Goal: Communication & Community: Answer question/provide support

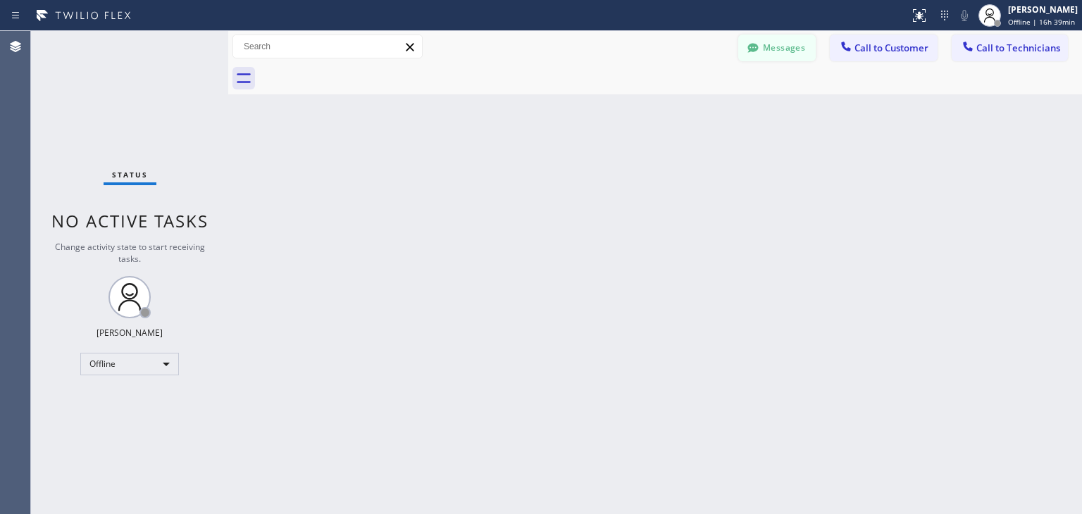
click at [782, 53] on button "Messages" at bounding box center [776, 48] width 77 height 27
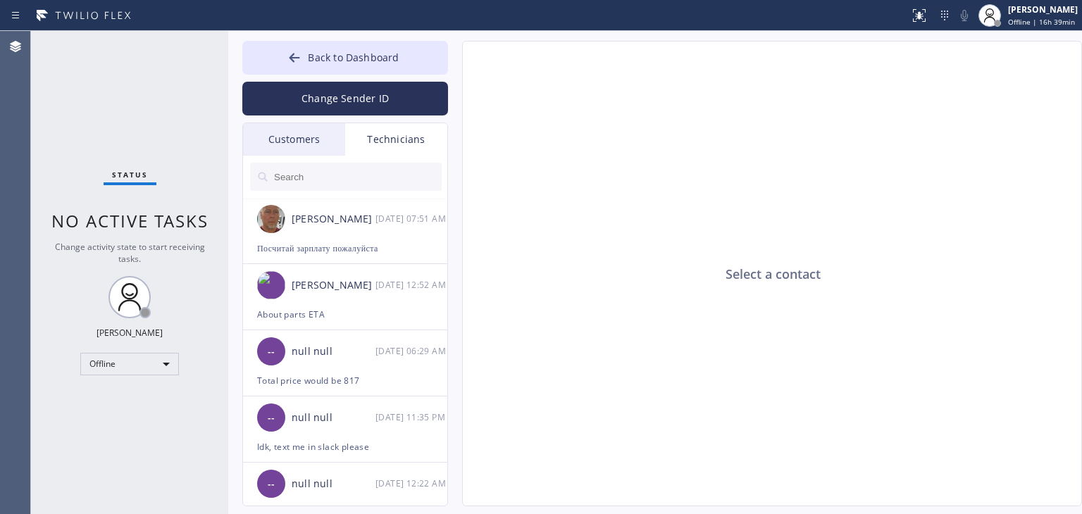
click at [311, 139] on div "Customers" at bounding box center [294, 139] width 102 height 32
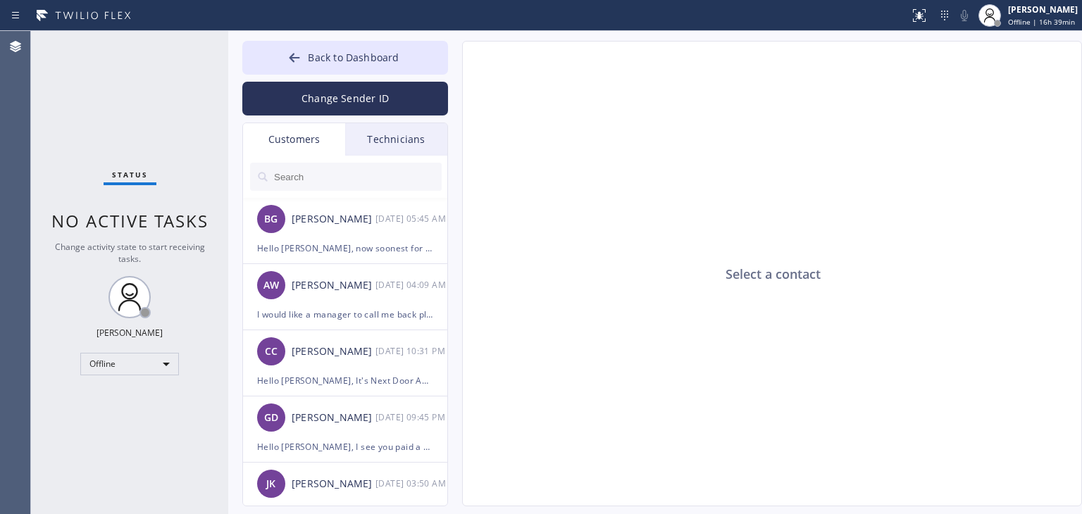
click at [311, 168] on input "text" at bounding box center [357, 177] width 169 height 28
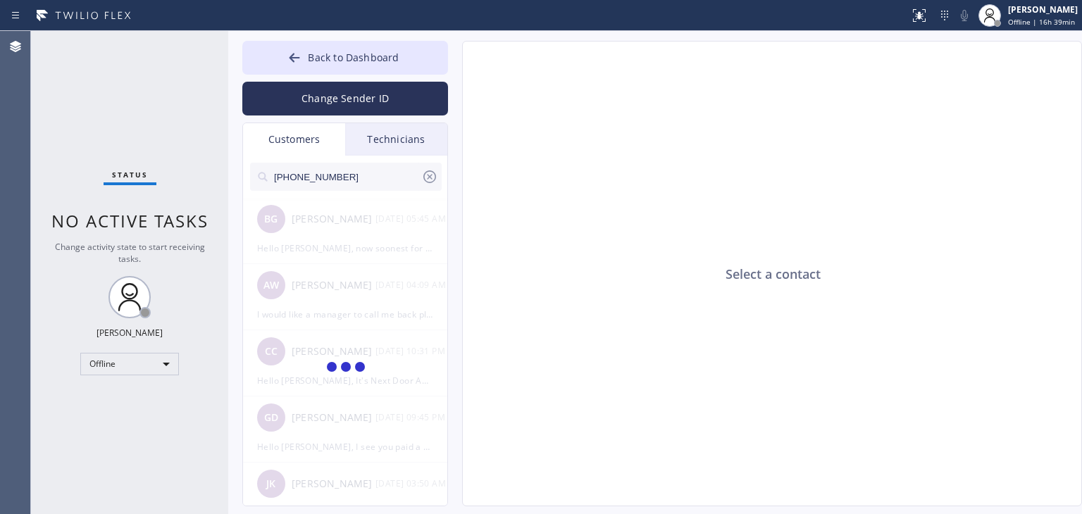
click at [366, 181] on input "(425) 623-3958" at bounding box center [347, 177] width 149 height 28
click at [366, 182] on input "(425) 623-395_" at bounding box center [347, 177] width 149 height 28
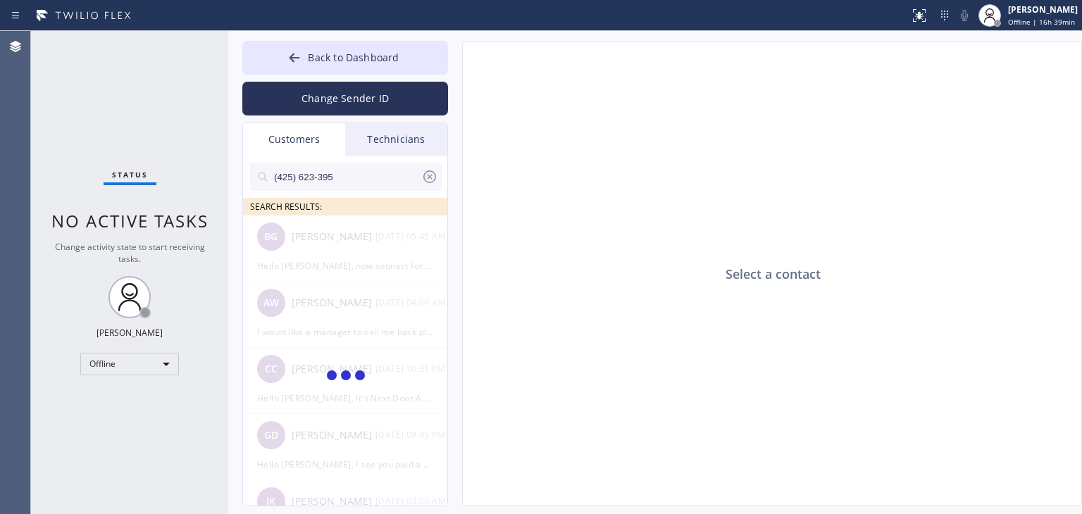
type input "(425) 623-395"
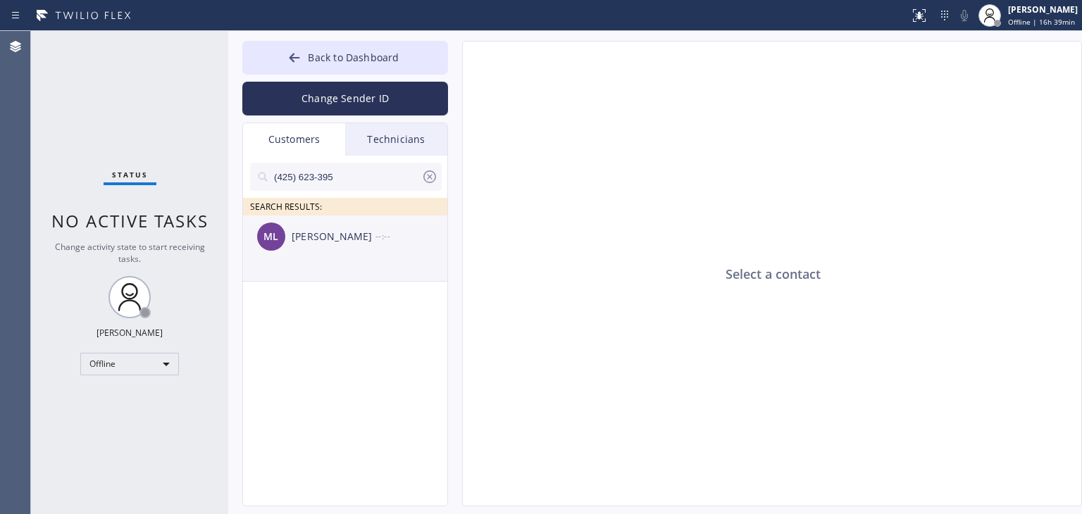
click at [347, 237] on div "Manesh Lakhani" at bounding box center [334, 237] width 84 height 16
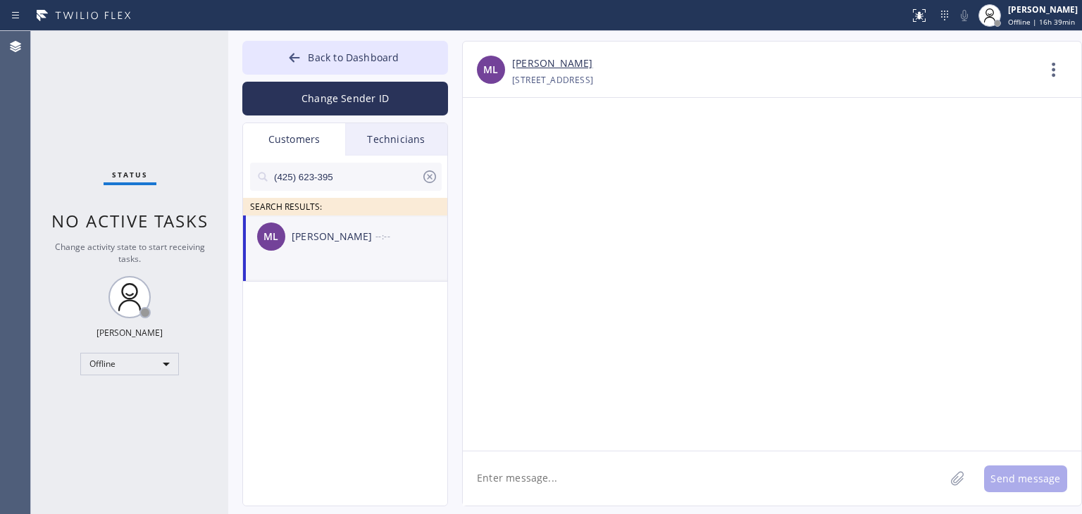
click at [534, 468] on textarea at bounding box center [704, 478] width 482 height 54
paste textarea "Good day! This is the appliance repair company you recently contacted. Unfortun…"
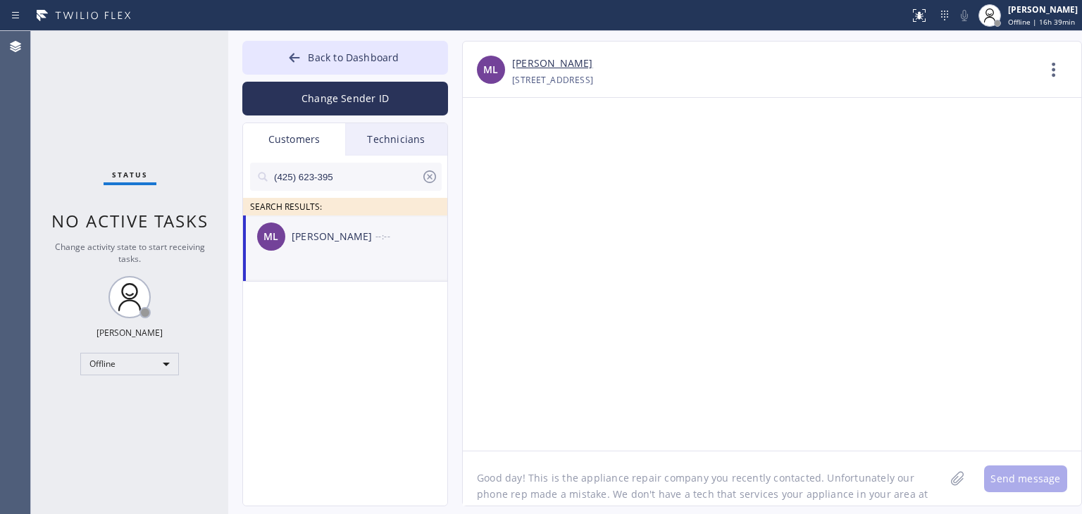
scroll to position [11, 0]
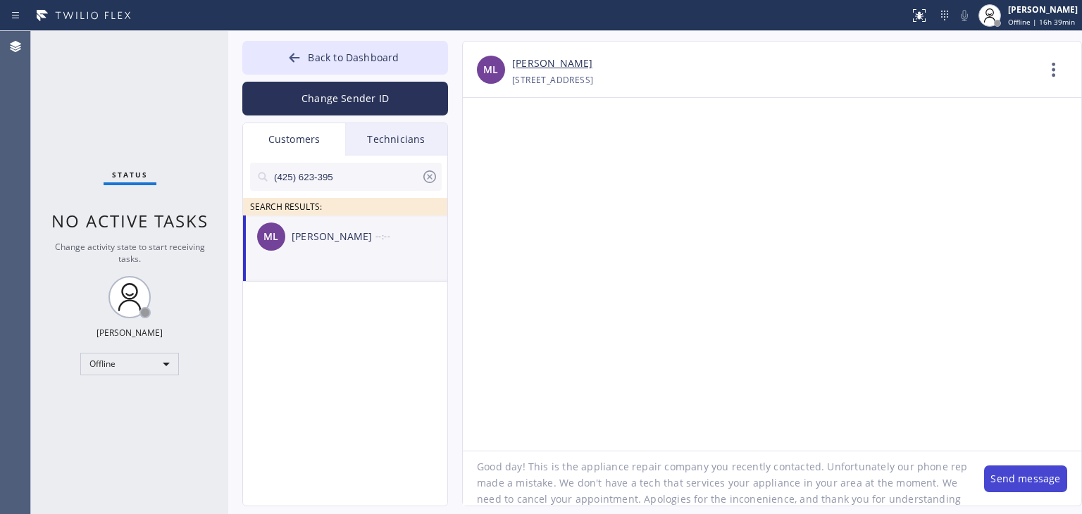
type textarea "Good day! This is the appliance repair company you recently contacted. Unfortun…"
click at [1023, 473] on button "Send message" at bounding box center [1025, 479] width 83 height 27
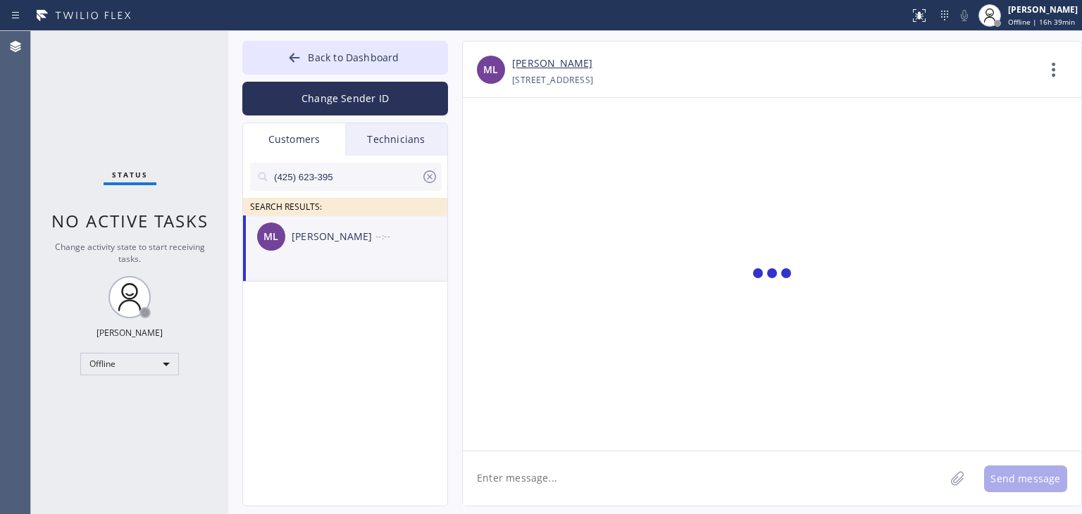
scroll to position [0, 0]
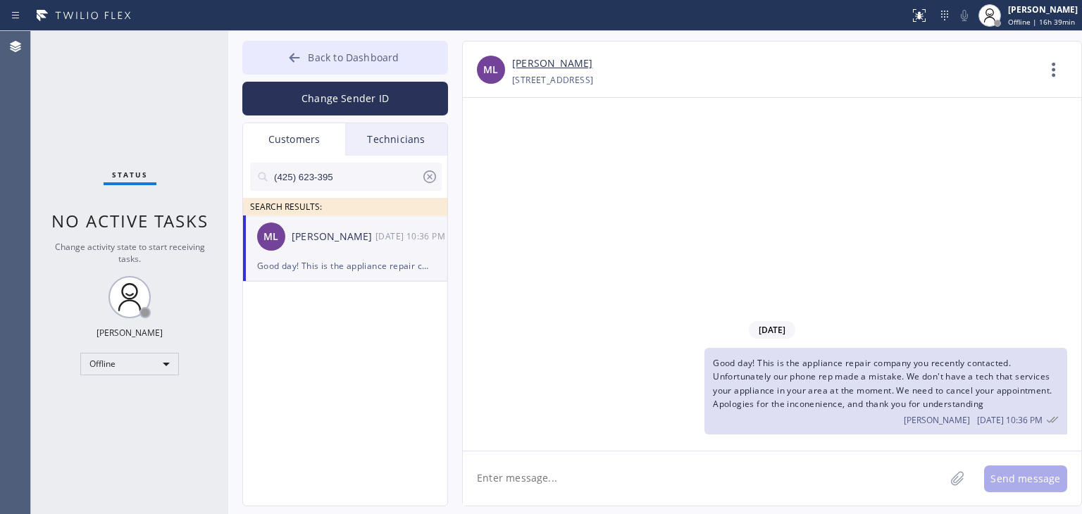
click at [402, 51] on button "Back to Dashboard" at bounding box center [345, 58] width 206 height 34
